Goal: Task Accomplishment & Management: Complete application form

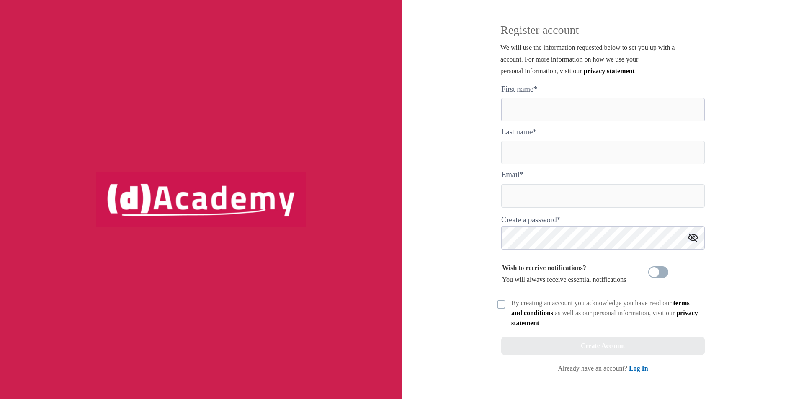
click at [540, 112] on here "text" at bounding box center [602, 109] width 203 height 23
type here "***"
type input "*******"
type input "**********"
click at [502, 305] on img at bounding box center [501, 304] width 8 height 8
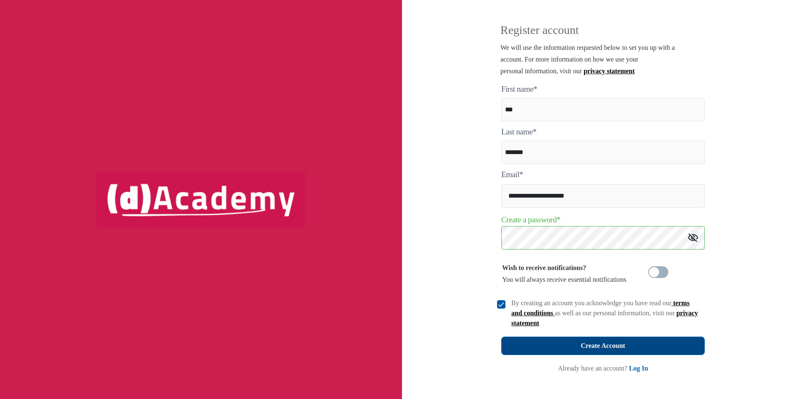
click at [582, 343] on div "Create Account" at bounding box center [603, 346] width 44 height 12
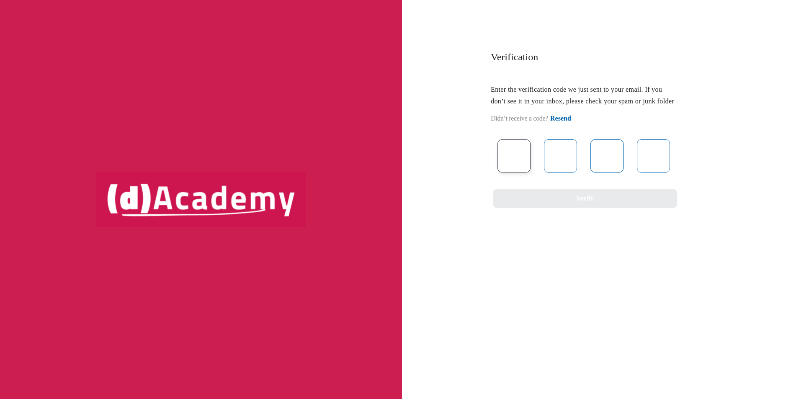
click at [520, 173] on input "text" at bounding box center [513, 155] width 33 height 33
type input "*"
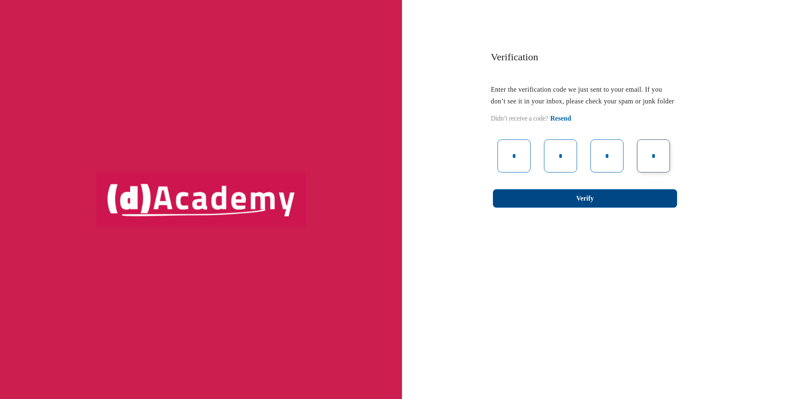
type input "*"
click at [571, 208] on button "Verify" at bounding box center [585, 198] width 184 height 18
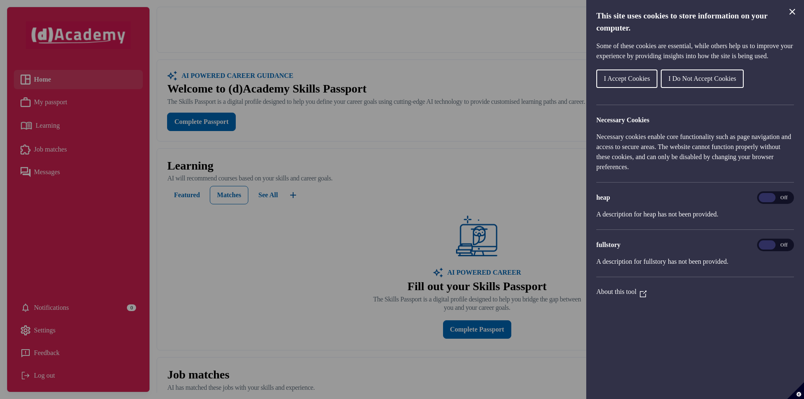
click at [633, 82] on span "I Accept Cookies" at bounding box center [627, 78] width 46 height 7
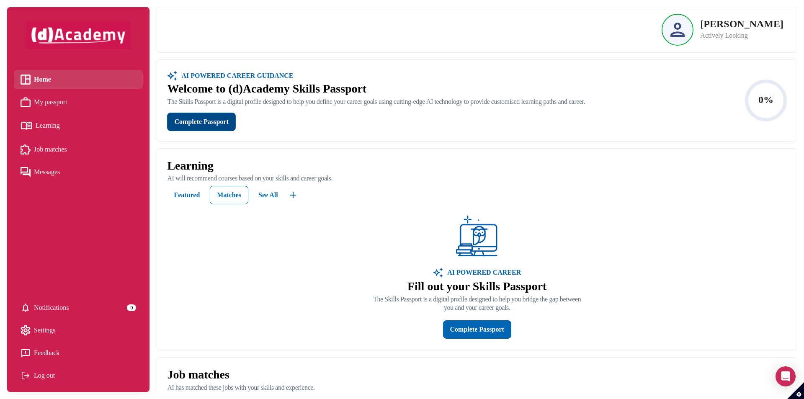
click at [214, 121] on div "Complete Passport" at bounding box center [201, 122] width 54 height 12
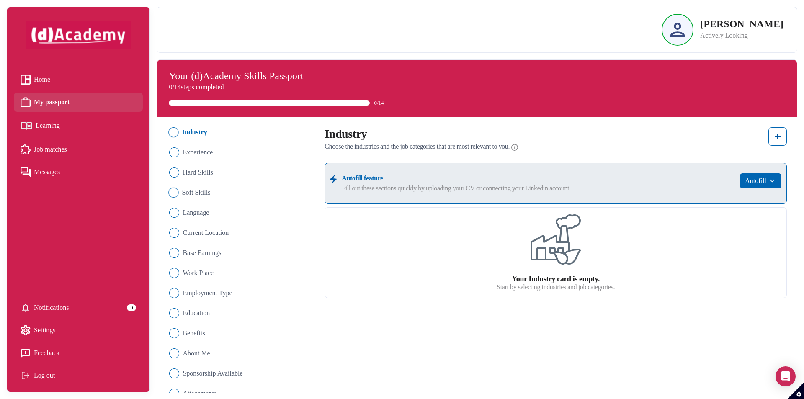
click at [173, 191] on img "Close" at bounding box center [174, 193] width 10 height 10
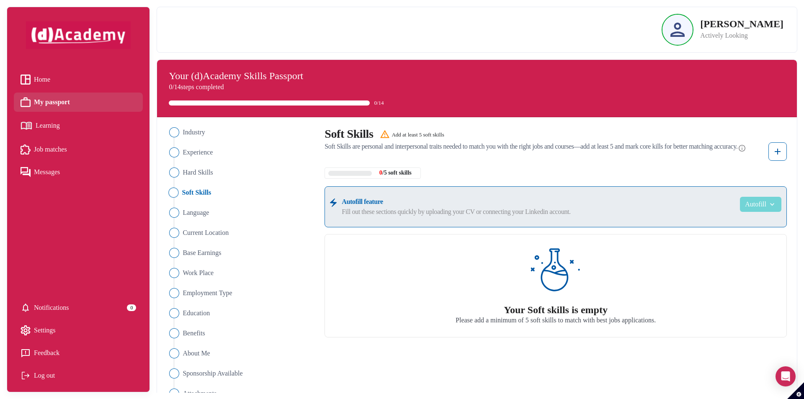
click at [762, 205] on button "Autofill" at bounding box center [760, 204] width 41 height 15
click at [749, 225] on link "Upload from CV" at bounding box center [748, 224] width 66 height 17
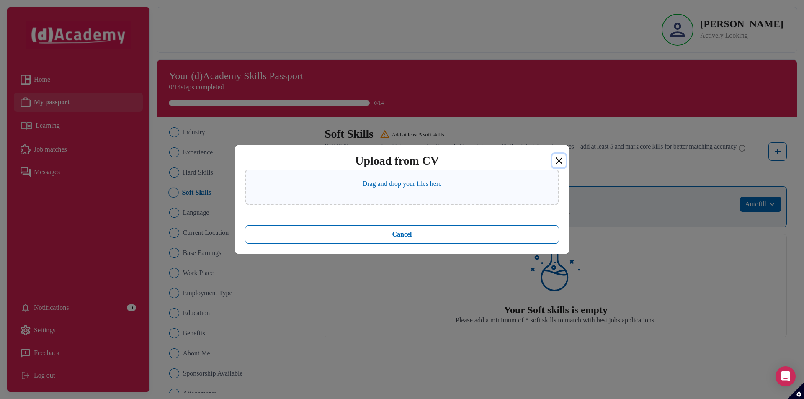
click at [561, 161] on button "Close" at bounding box center [558, 160] width 13 height 13
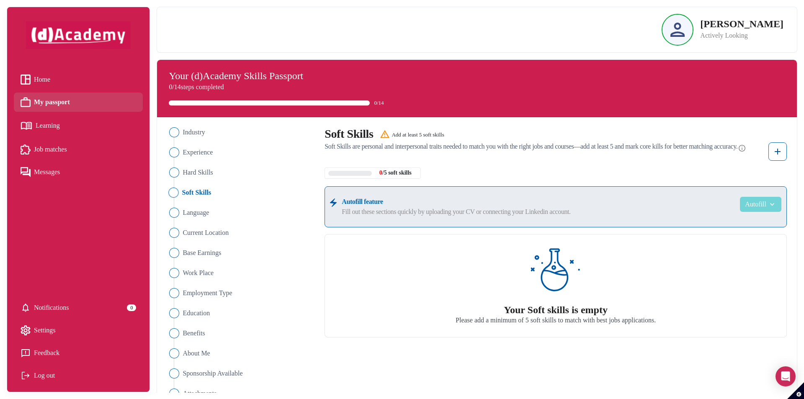
click at [774, 206] on img "button" at bounding box center [771, 204] width 10 height 8
click at [612, 207] on label "Fill out these sections quickly by uploading your CV or connecting your Linkedi…" at bounding box center [538, 212] width 393 height 10
click at [176, 134] on img "Close" at bounding box center [174, 132] width 10 height 10
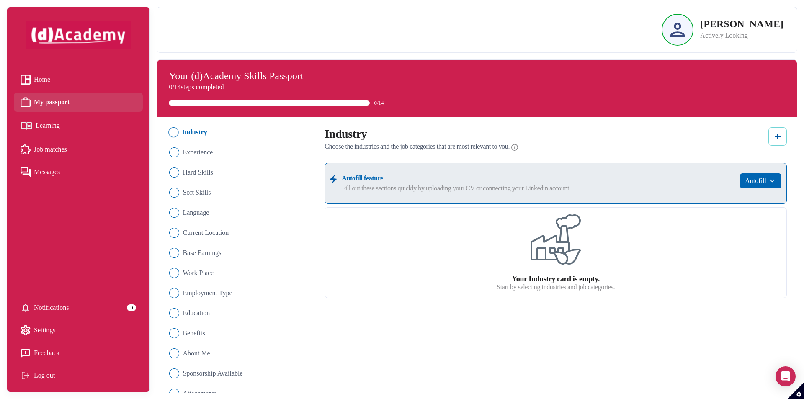
click at [775, 137] on img at bounding box center [778, 136] width 10 height 10
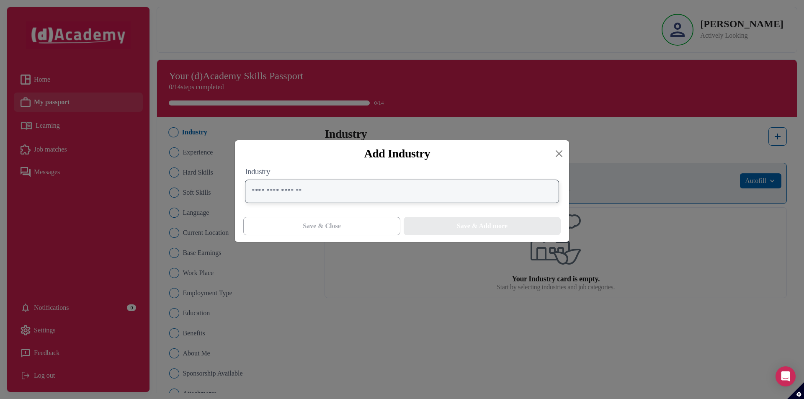
click at [451, 185] on input "text" at bounding box center [402, 191] width 314 height 23
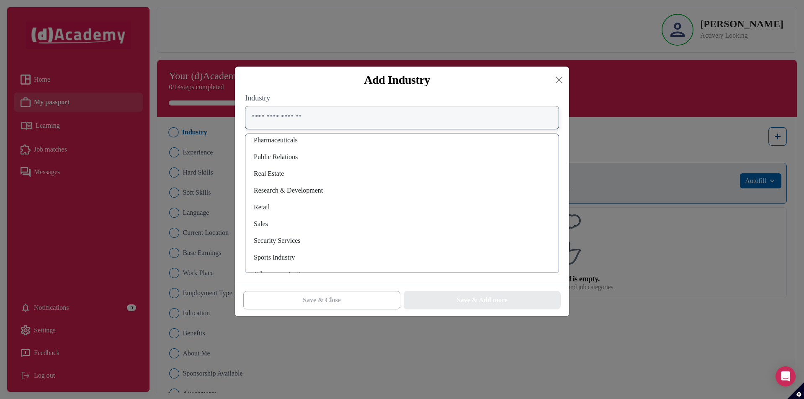
scroll to position [558, 0]
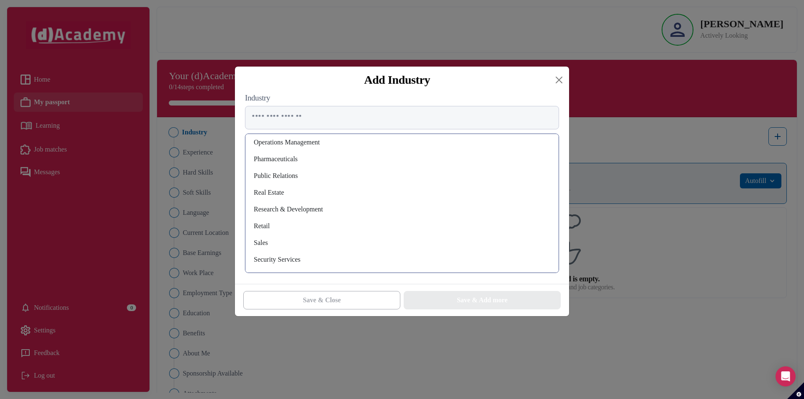
click at [307, 207] on div "Research & Development" at bounding box center [402, 209] width 300 height 13
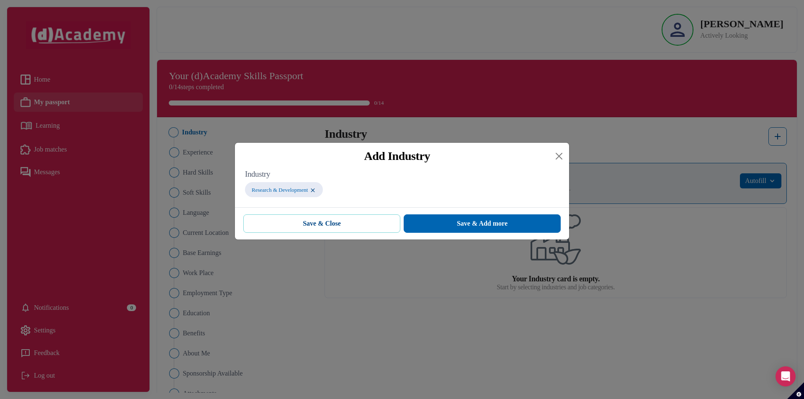
click at [355, 223] on button "Save & Close" at bounding box center [321, 223] width 157 height 18
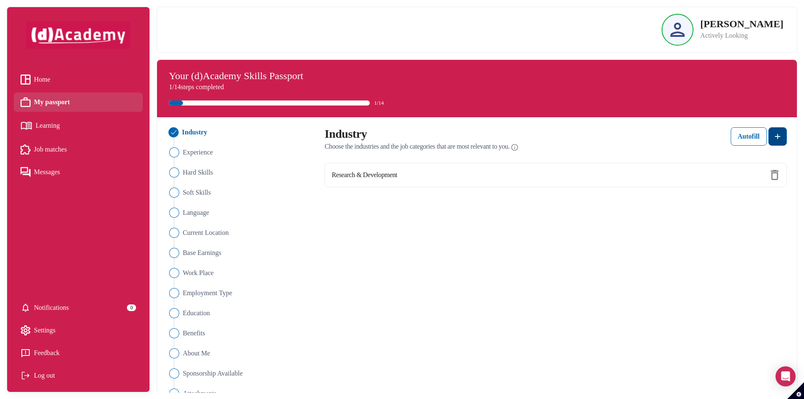
click at [776, 136] on img at bounding box center [778, 136] width 10 height 10
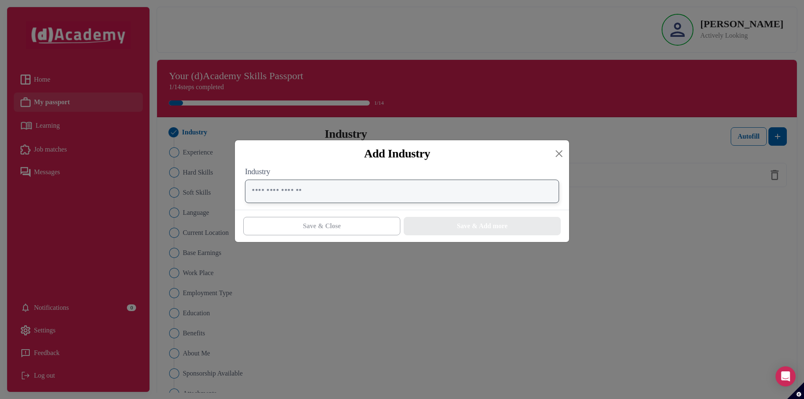
click at [490, 196] on input "text" at bounding box center [402, 191] width 314 height 23
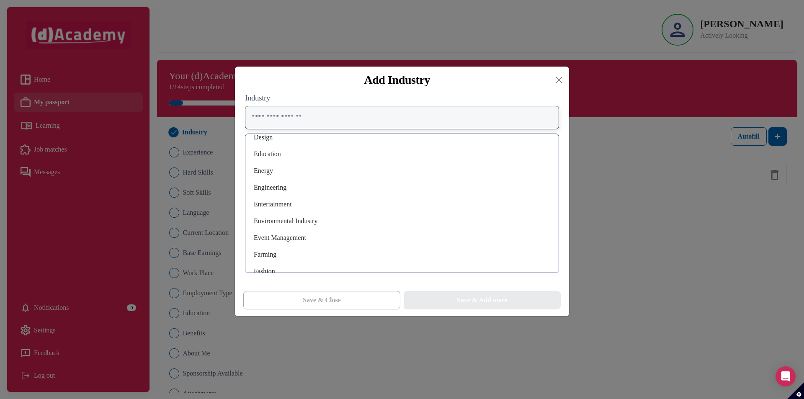
scroll to position [209, 0]
click at [270, 174] on div "Engineering" at bounding box center [402, 172] width 300 height 13
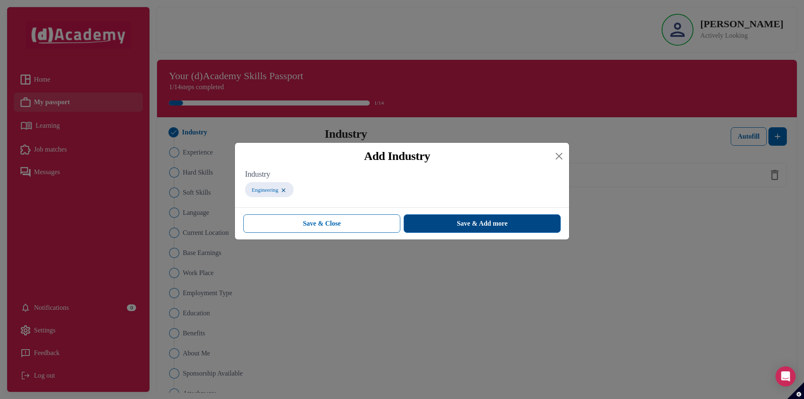
click at [428, 221] on button "Save & Add more" at bounding box center [482, 223] width 157 height 18
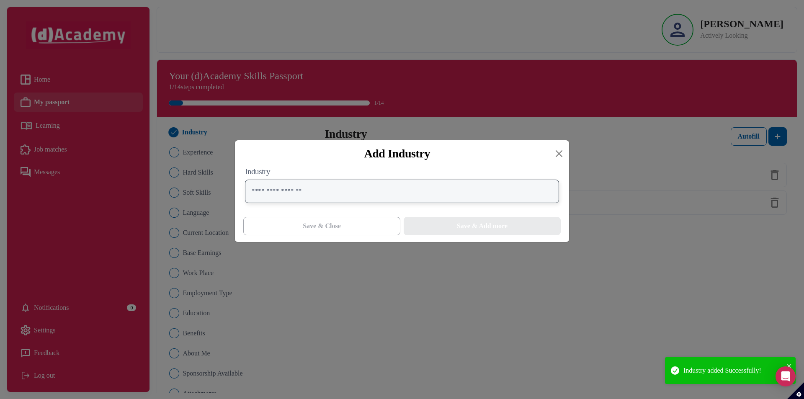
click at [369, 195] on input "text" at bounding box center [402, 191] width 314 height 23
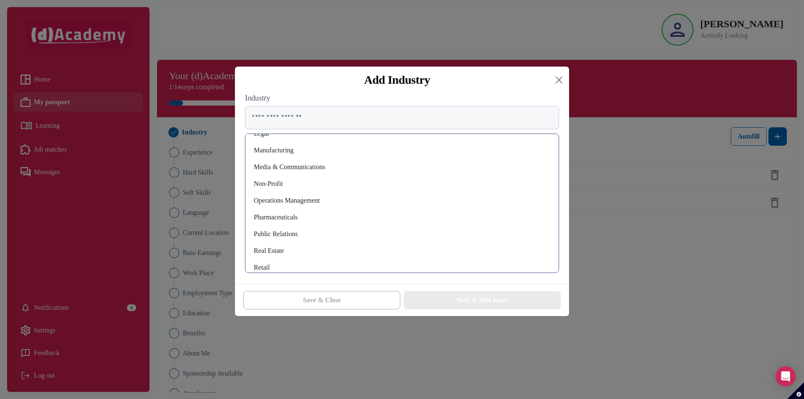
scroll to position [482, 0]
click at [557, 77] on button "Close" at bounding box center [558, 79] width 13 height 13
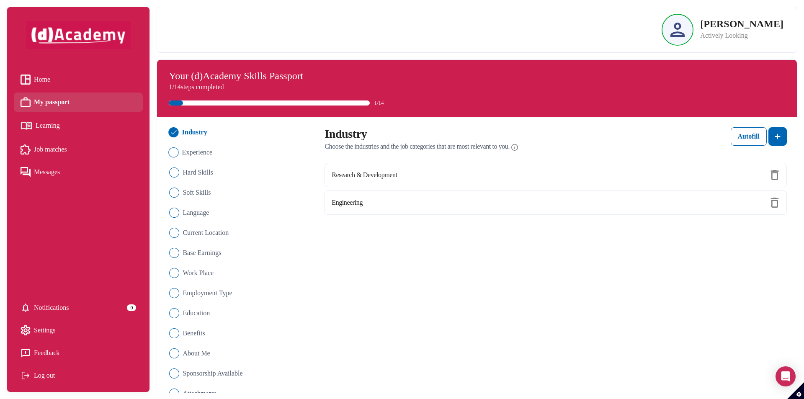
click at [175, 152] on img "Close" at bounding box center [174, 152] width 10 height 10
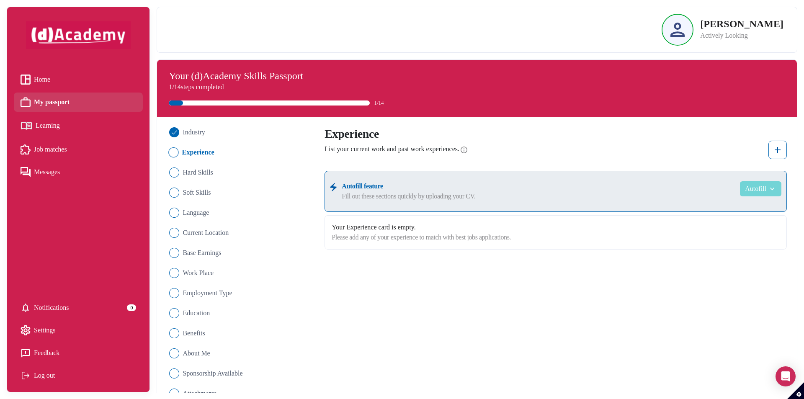
click at [754, 188] on button "Autofill" at bounding box center [760, 188] width 41 height 15
click at [738, 210] on link "Upload from CV" at bounding box center [748, 209] width 66 height 17
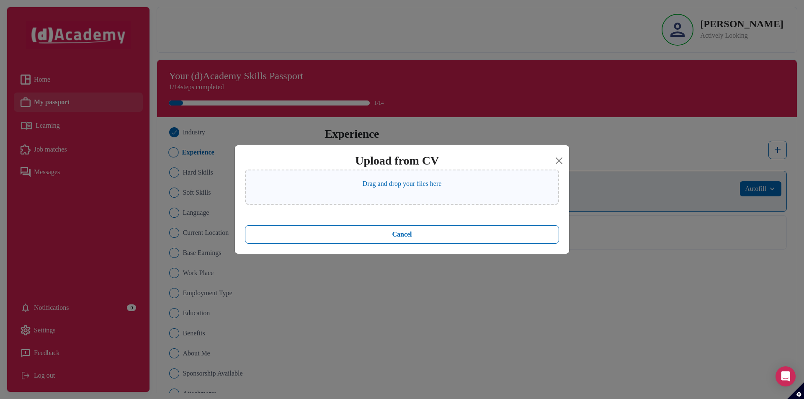
click at [420, 186] on p "Drag and drop your files here" at bounding box center [402, 184] width 79 height 10
click at [560, 160] on button "Close" at bounding box center [558, 160] width 13 height 13
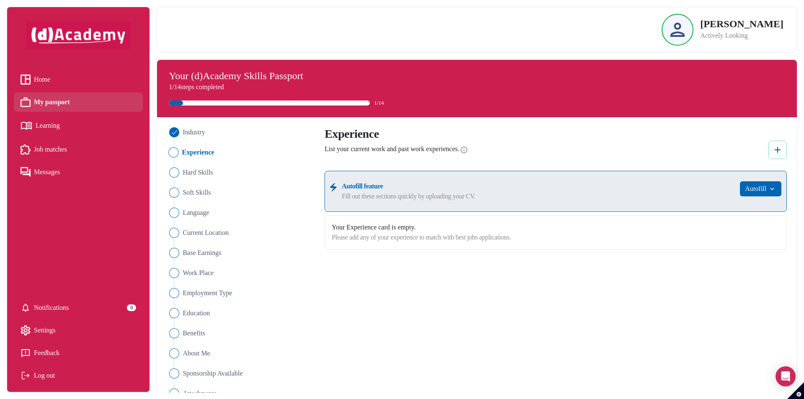
click at [778, 149] on img at bounding box center [778, 150] width 10 height 10
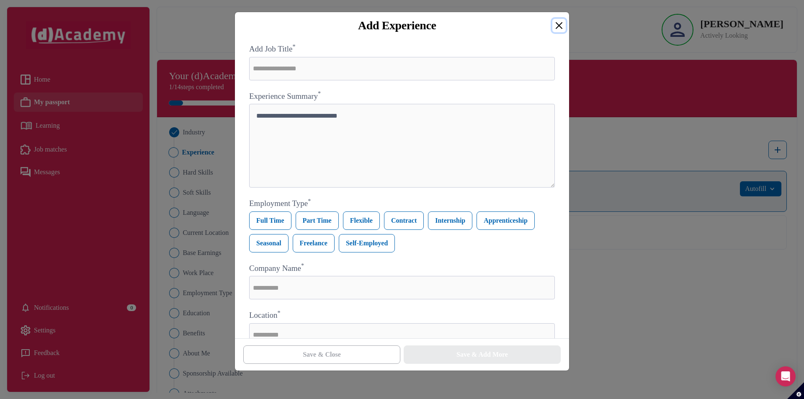
click at [560, 26] on button "Close" at bounding box center [558, 25] width 13 height 13
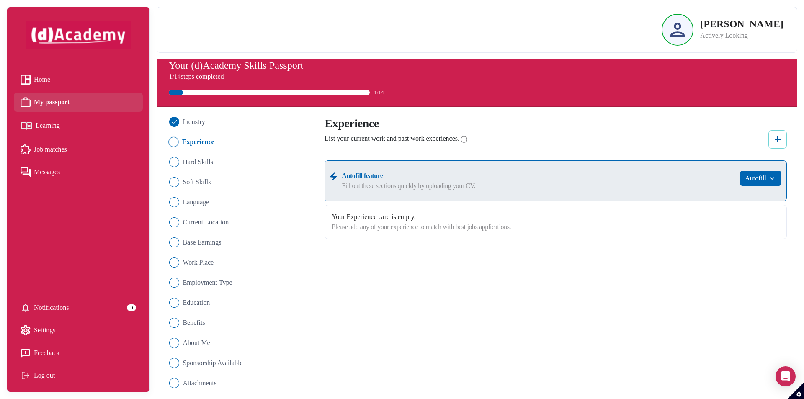
scroll to position [16, 0]
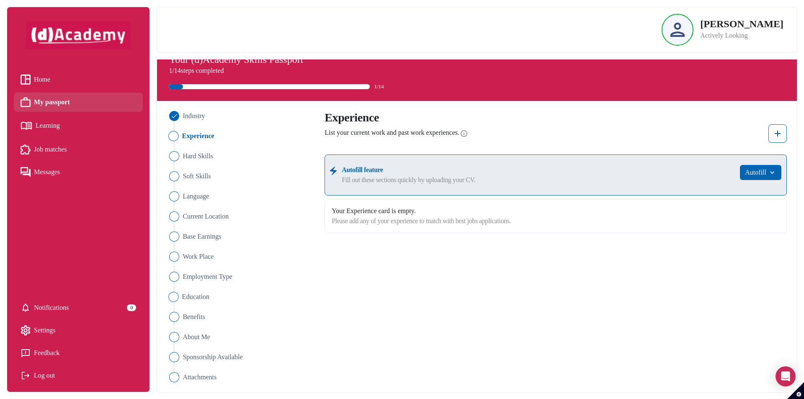
click at [175, 298] on img "Close" at bounding box center [174, 297] width 10 height 10
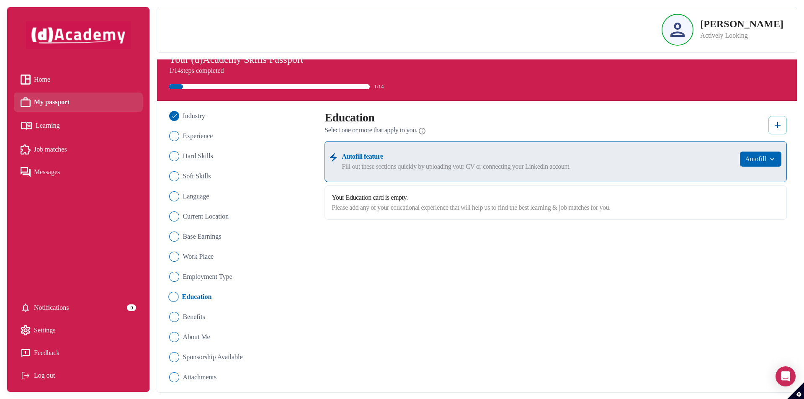
click at [776, 124] on img at bounding box center [778, 125] width 10 height 10
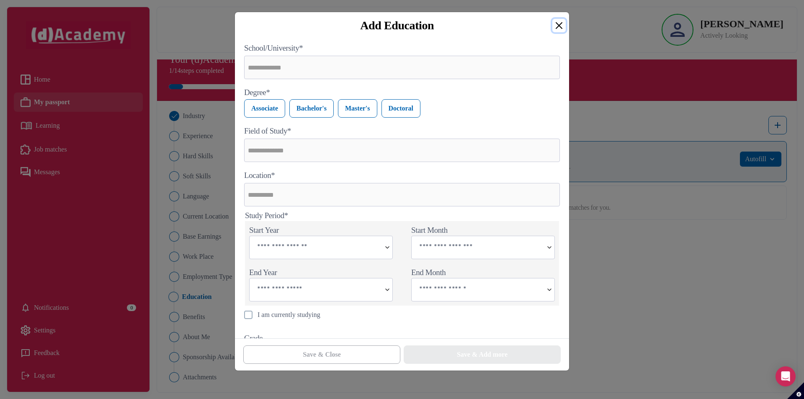
click at [562, 23] on button "Close" at bounding box center [558, 25] width 13 height 13
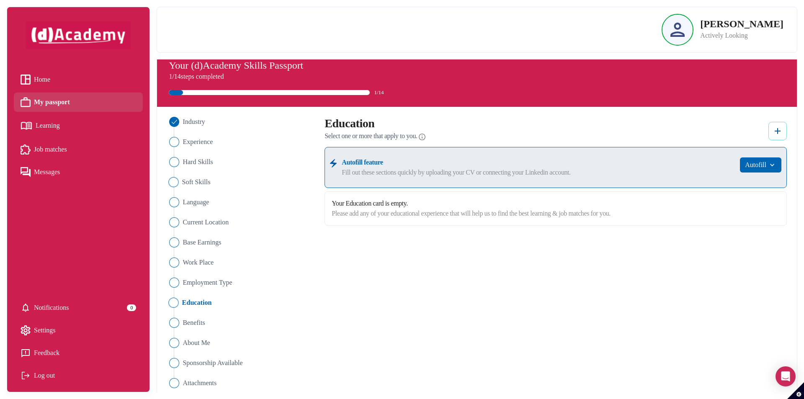
scroll to position [0, 0]
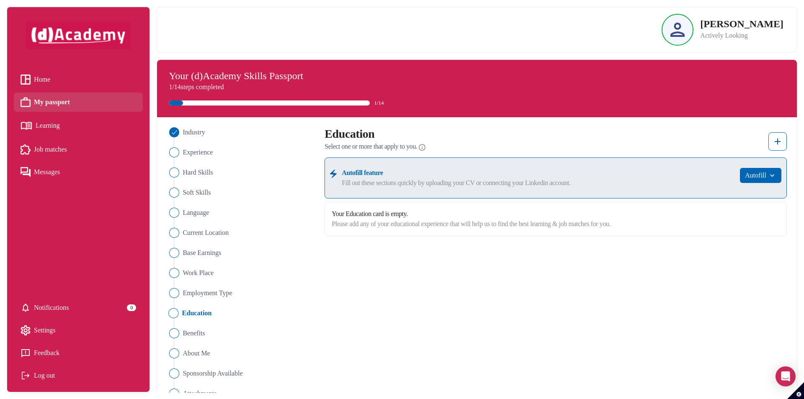
click at [685, 28] on img at bounding box center [677, 30] width 14 height 14
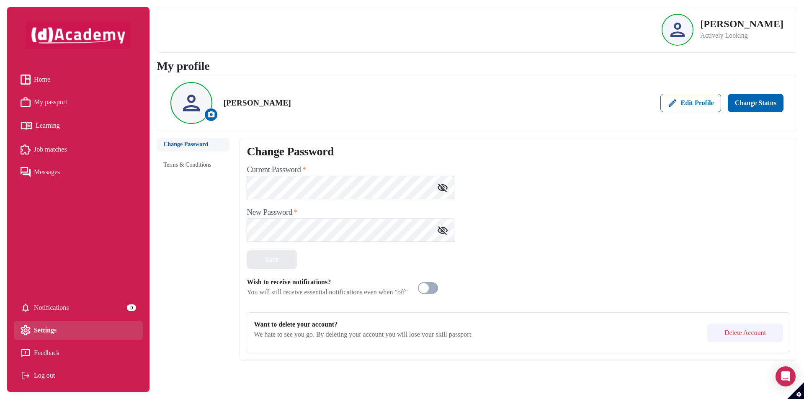
click at [41, 377] on div "Log out" at bounding box center [79, 375] width 116 height 13
